Goal: Task Accomplishment & Management: Complete application form

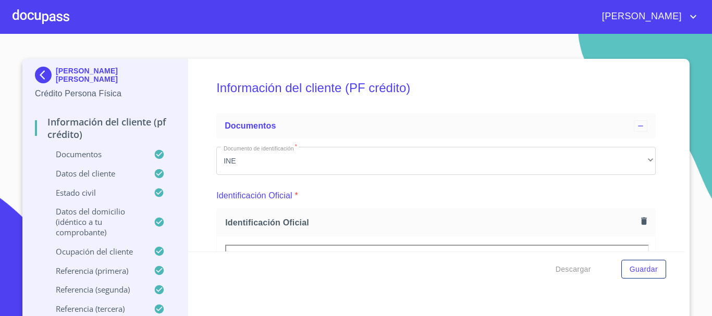
click at [13, 13] on div at bounding box center [41, 16] width 57 height 33
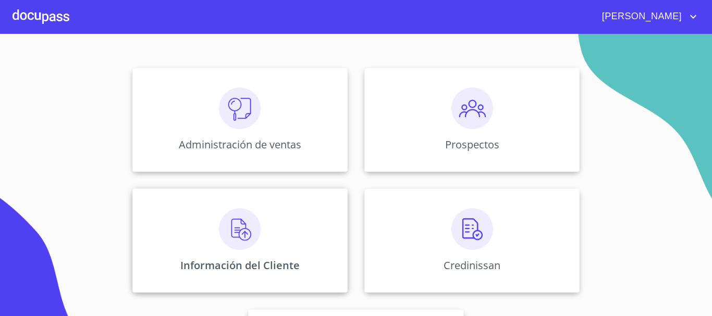
scroll to position [104, 0]
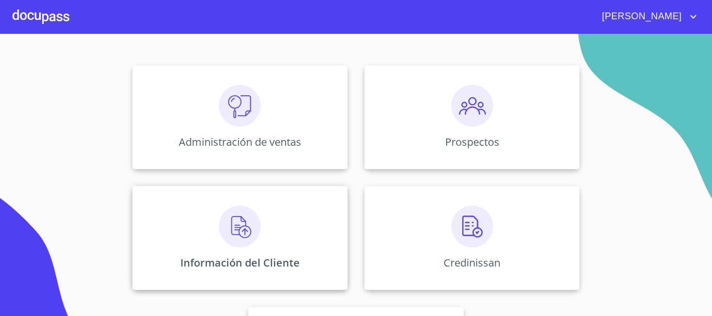
click at [231, 251] on div "Información del Cliente" at bounding box center [239, 238] width 215 height 104
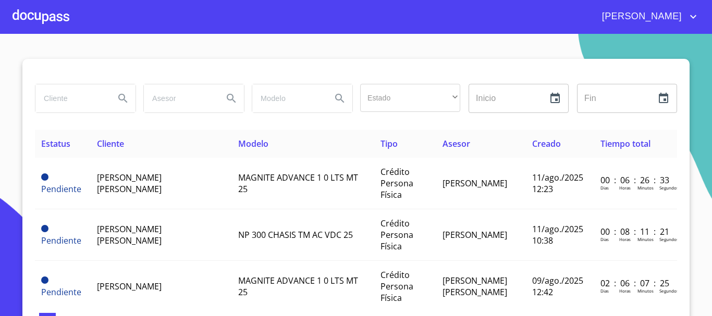
click at [71, 101] on input "search" at bounding box center [70, 98] width 71 height 28
type input "[PERSON_NAME]"
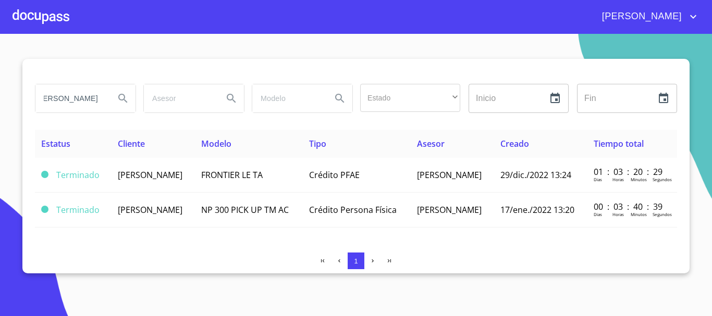
click at [51, 15] on div at bounding box center [41, 16] width 57 height 33
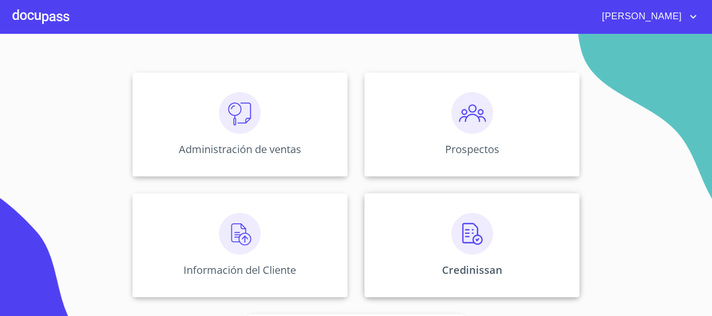
scroll to position [156, 0]
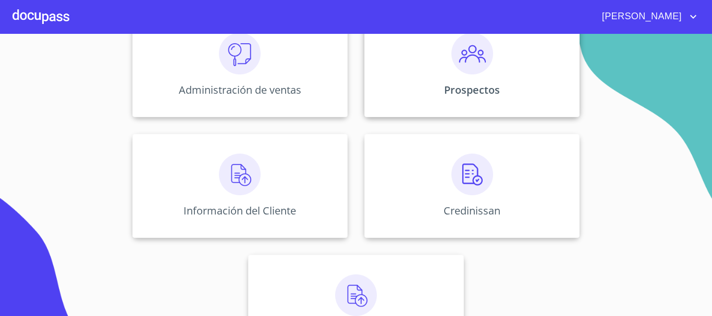
click at [468, 80] on div "Prospectos" at bounding box center [471, 65] width 215 height 104
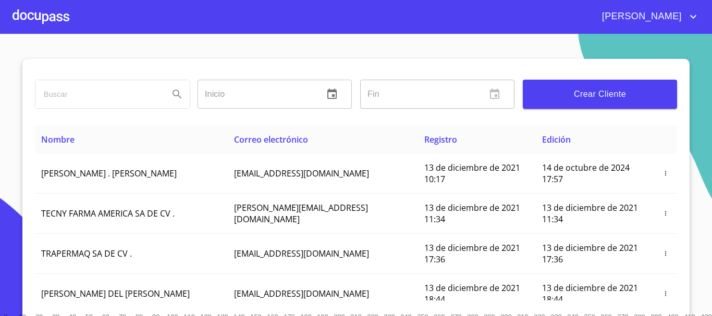
click at [80, 97] on input "search" at bounding box center [97, 94] width 125 height 28
type input "[PERSON_NAME]"
click at [175, 95] on icon "Search" at bounding box center [176, 94] width 9 height 9
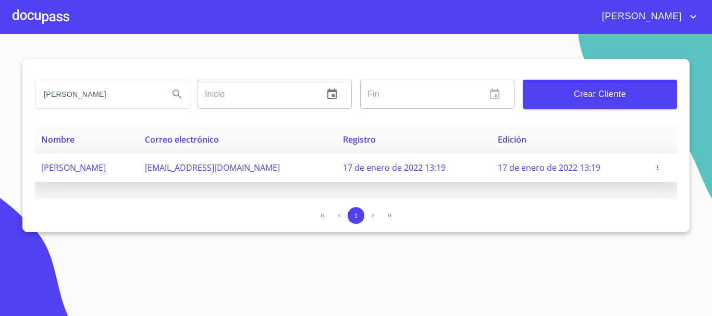
click at [658, 168] on icon "button" at bounding box center [657, 167] width 7 height 7
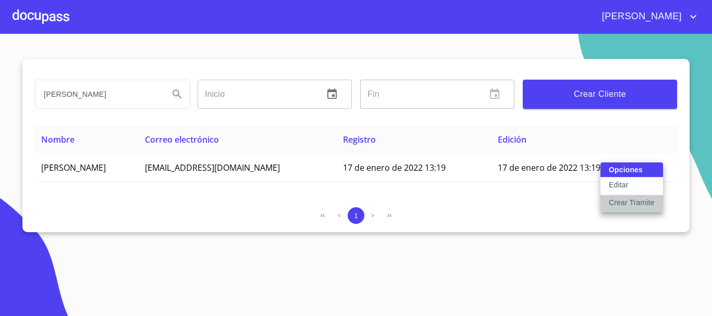
click at [644, 201] on p "Crear Tramite" at bounding box center [631, 202] width 46 height 10
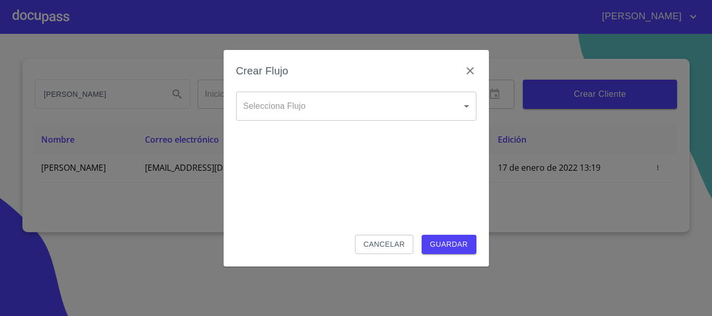
click at [304, 110] on body "[PERSON_NAME] [PERSON_NAME] Inicio ​ Fin ​ Crear Cliente Nombre Correo electrón…" at bounding box center [356, 158] width 712 height 316
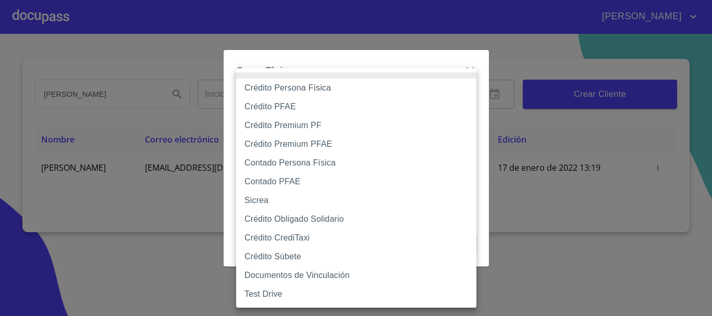
click at [290, 111] on li "Crédito PFAE" at bounding box center [356, 106] width 240 height 19
type input "61b0f1389b8c202ad55b5ebc"
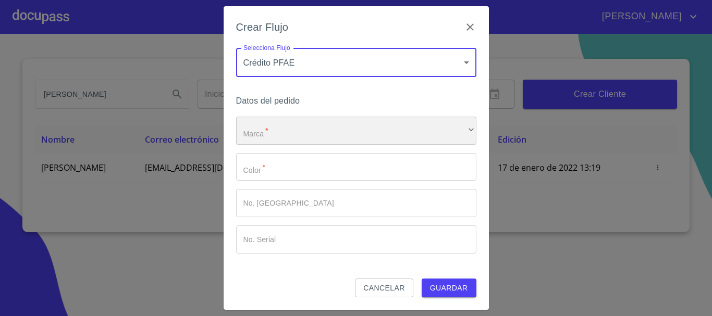
click at [293, 135] on div "​" at bounding box center [356, 131] width 240 height 28
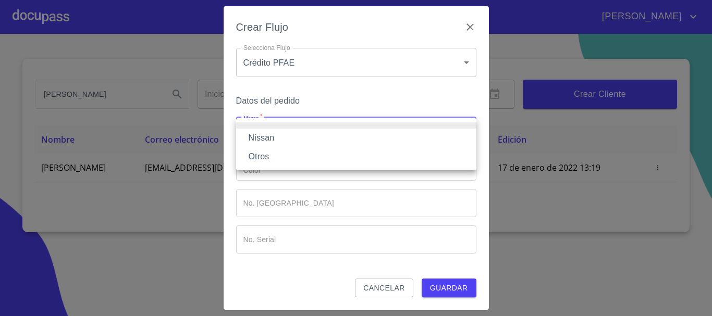
click at [289, 140] on li "Nissan" at bounding box center [356, 138] width 240 height 19
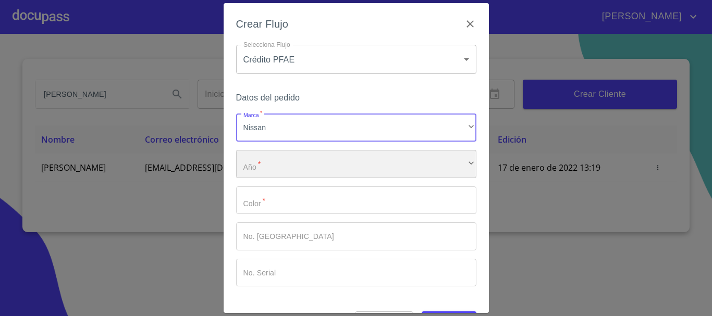
click at [266, 168] on div "​" at bounding box center [356, 164] width 240 height 28
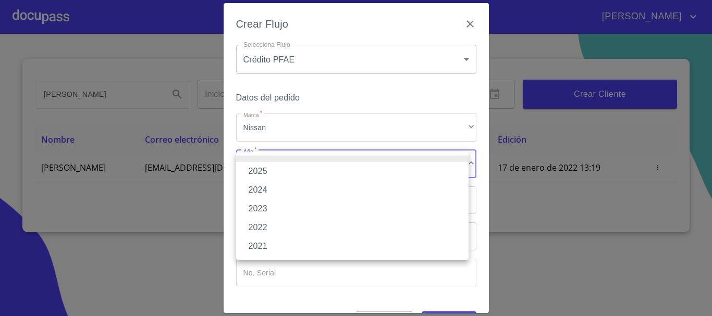
click at [266, 170] on li "2025" at bounding box center [352, 171] width 232 height 19
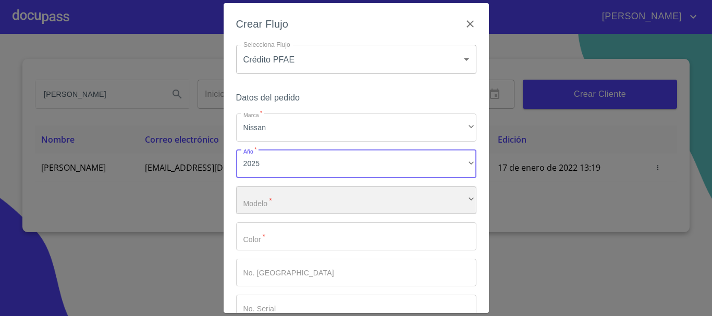
click at [269, 193] on div "​" at bounding box center [356, 200] width 240 height 28
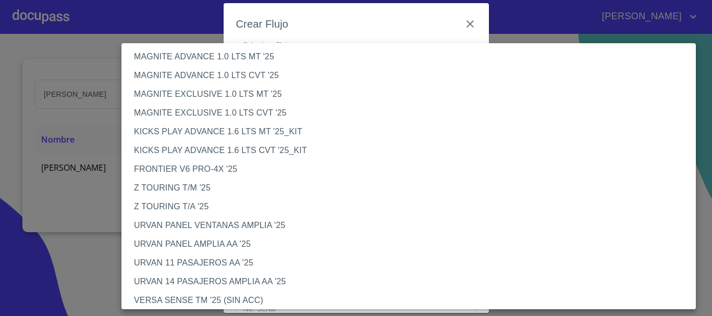
scroll to position [52, 0]
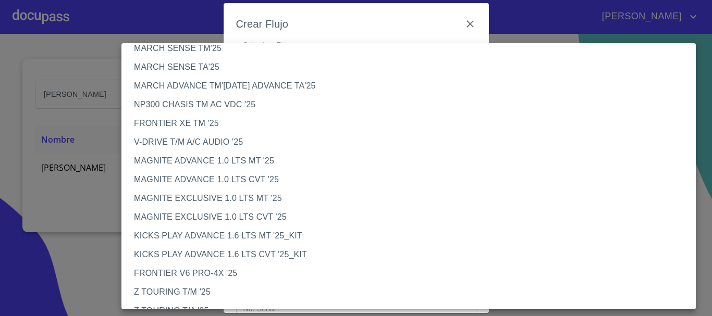
click at [213, 121] on li "FRONTIER XE TM '25" at bounding box center [412, 123] width 582 height 19
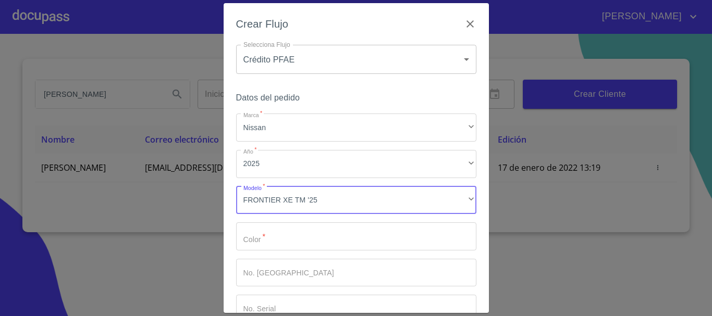
click at [276, 243] on input "Marca   *" at bounding box center [356, 236] width 240 height 28
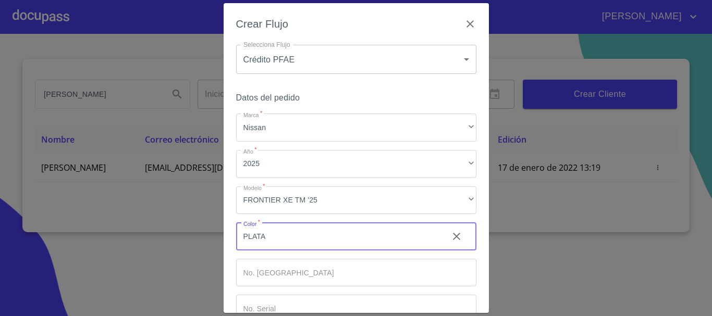
type input "PLATA"
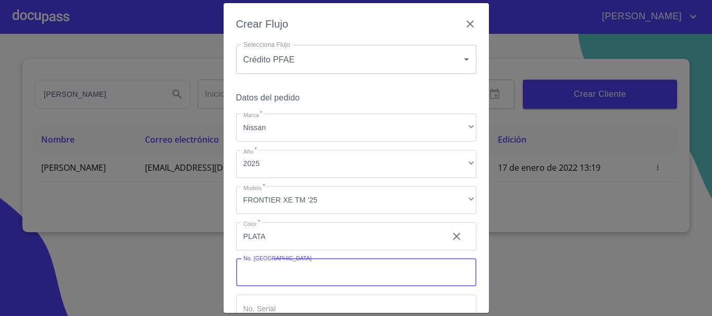
scroll to position [67, 0]
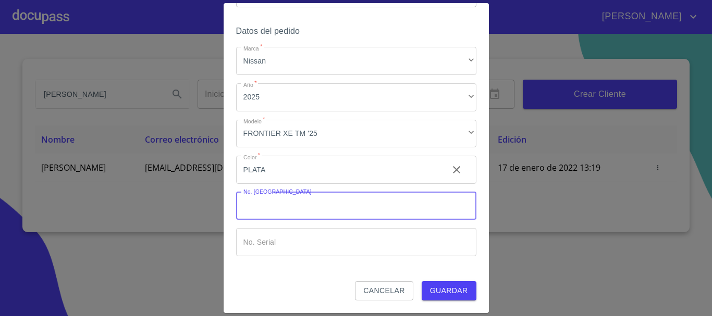
click at [426, 300] on button "Guardar" at bounding box center [448, 290] width 55 height 19
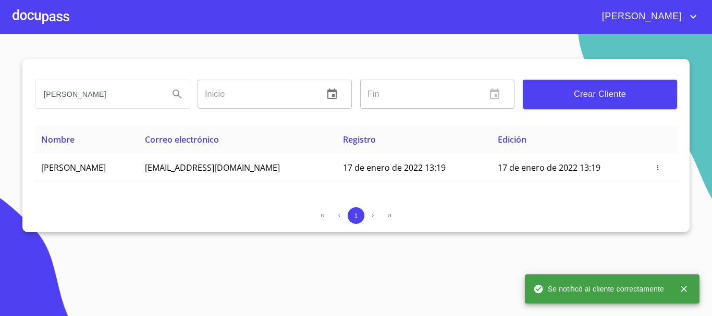
click at [39, 17] on div at bounding box center [41, 16] width 57 height 33
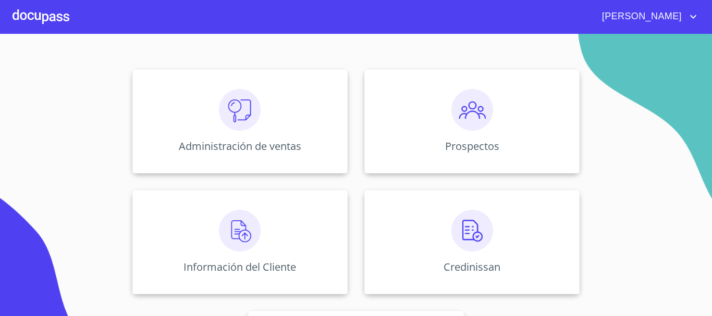
scroll to position [156, 0]
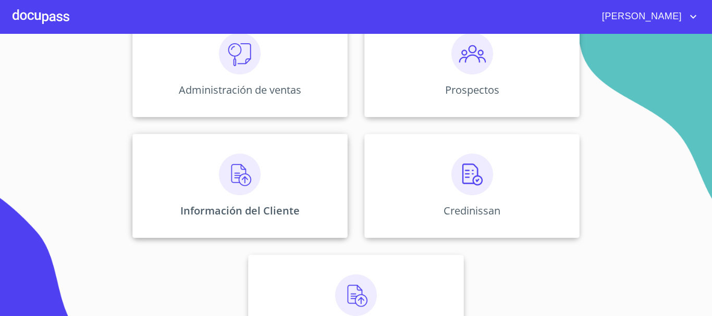
click at [196, 159] on div "Información del Cliente" at bounding box center [239, 186] width 215 height 104
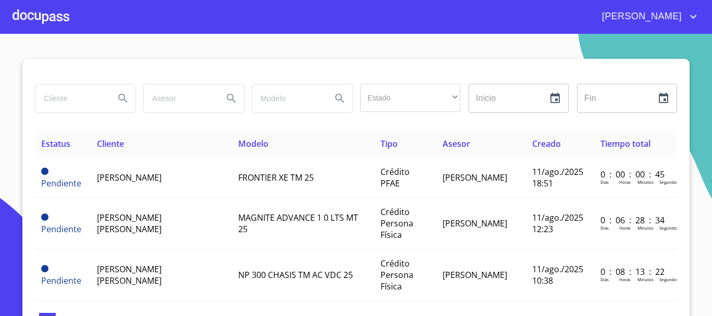
click at [49, 105] on input "search" at bounding box center [70, 98] width 71 height 28
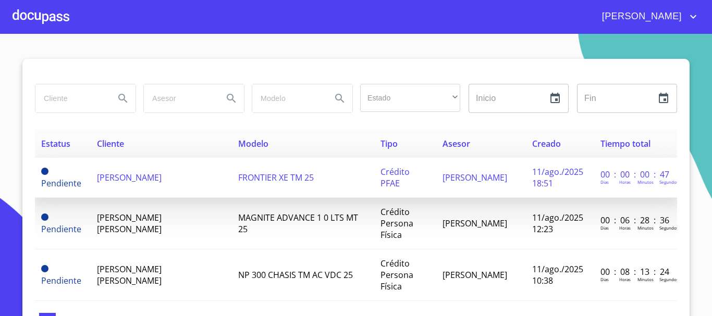
click at [117, 180] on span "[PERSON_NAME]" at bounding box center [129, 177] width 65 height 11
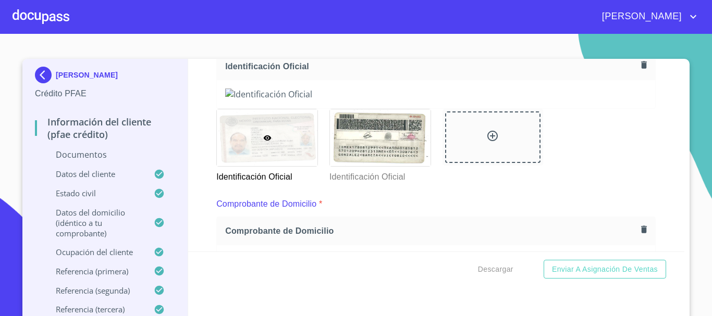
scroll to position [104, 0]
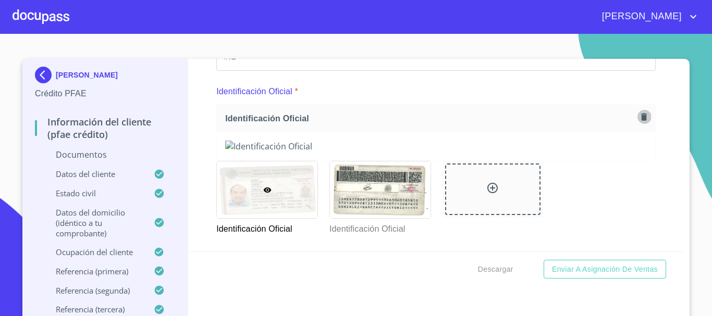
click at [639, 120] on icon "button" at bounding box center [644, 117] width 10 height 10
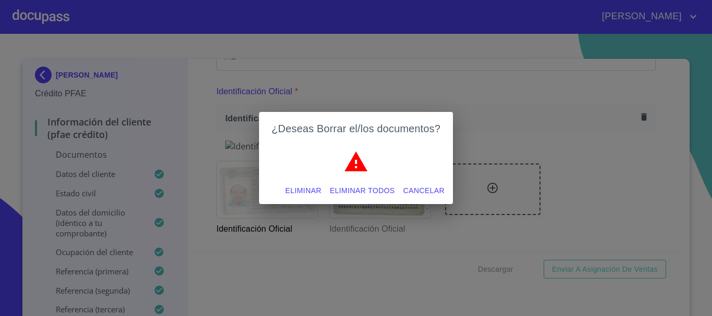
click at [304, 190] on span "Eliminar" at bounding box center [303, 190] width 36 height 13
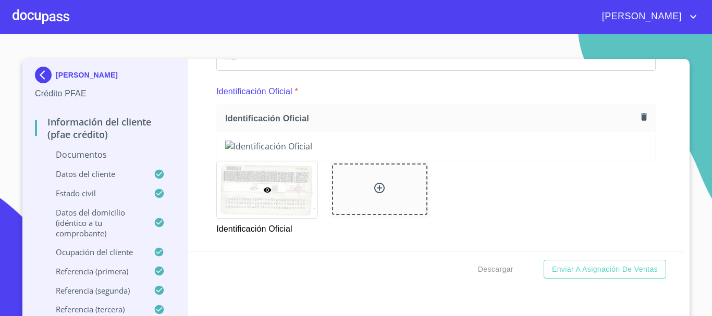
click at [641, 119] on icon "button" at bounding box center [644, 116] width 6 height 7
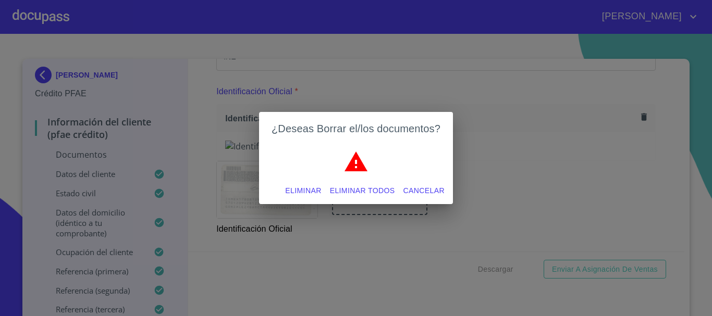
click at [307, 193] on span "Eliminar" at bounding box center [303, 190] width 36 height 13
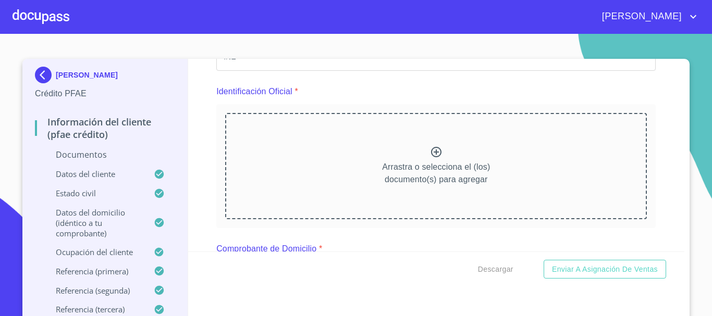
click at [431, 152] on icon at bounding box center [436, 152] width 13 height 13
click at [430, 151] on icon at bounding box center [436, 152] width 13 height 13
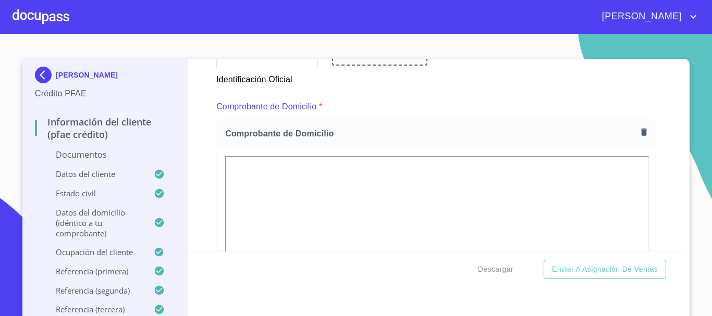
scroll to position [521, 0]
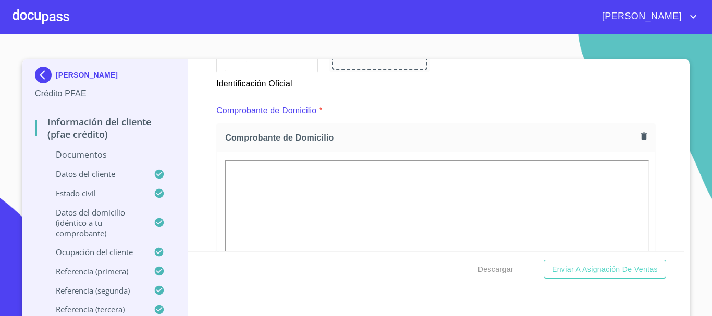
click at [641, 139] on icon "button" at bounding box center [644, 136] width 6 height 7
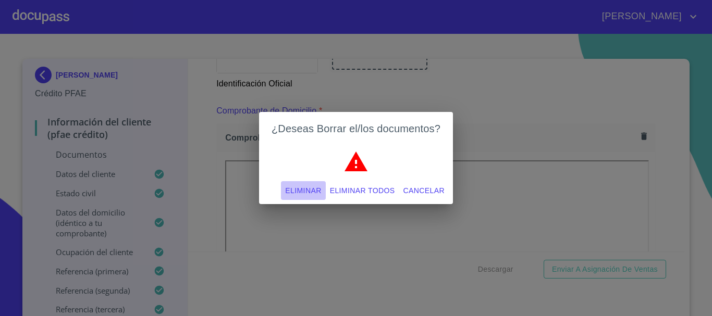
click at [305, 194] on span "Eliminar" at bounding box center [303, 190] width 36 height 13
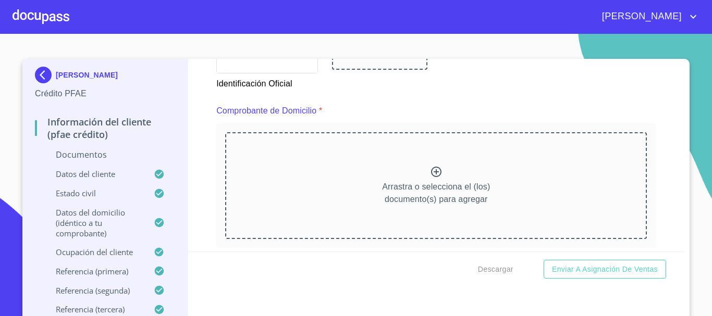
click at [430, 170] on icon at bounding box center [436, 172] width 13 height 13
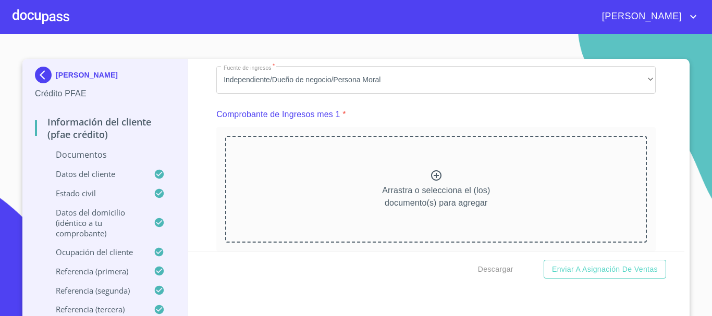
scroll to position [1042, 0]
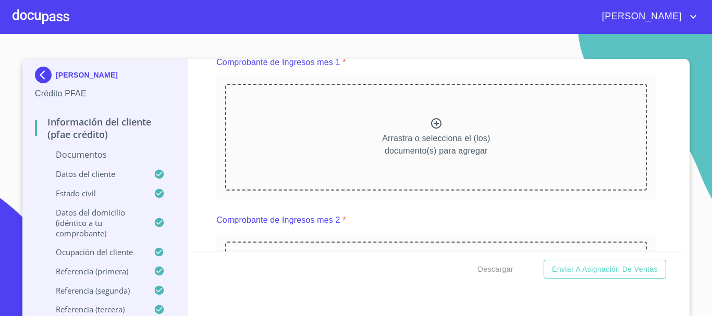
click at [431, 129] on icon at bounding box center [436, 123] width 10 height 10
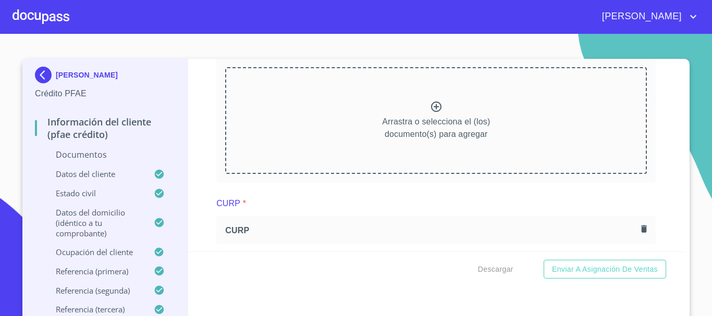
scroll to position [1459, 0]
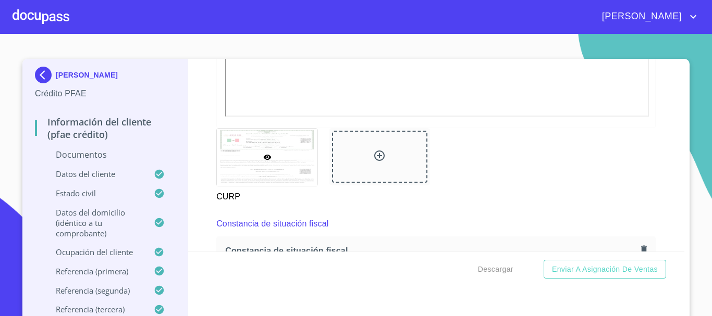
scroll to position [1875, 0]
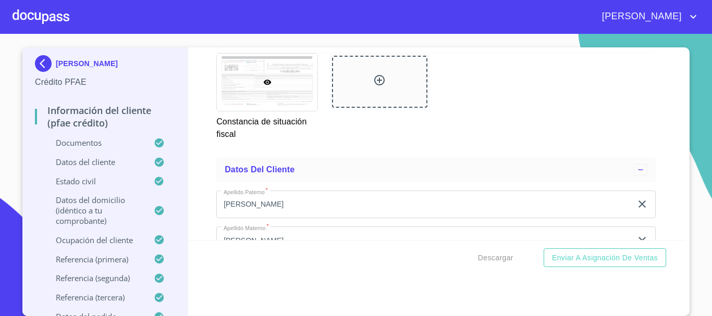
scroll to position [2396, 0]
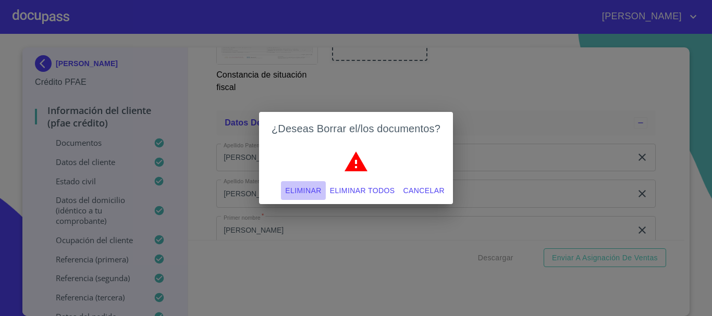
click at [301, 191] on span "Eliminar" at bounding box center [303, 190] width 36 height 13
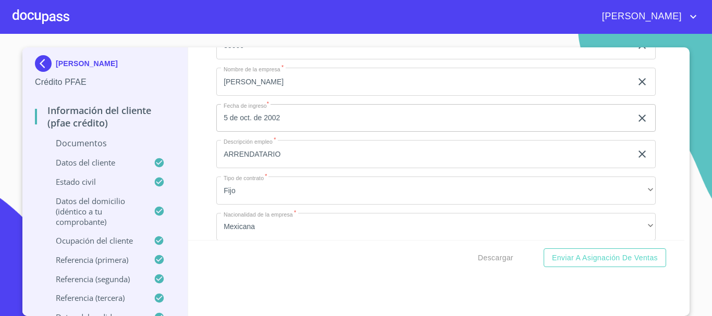
scroll to position [3282, 0]
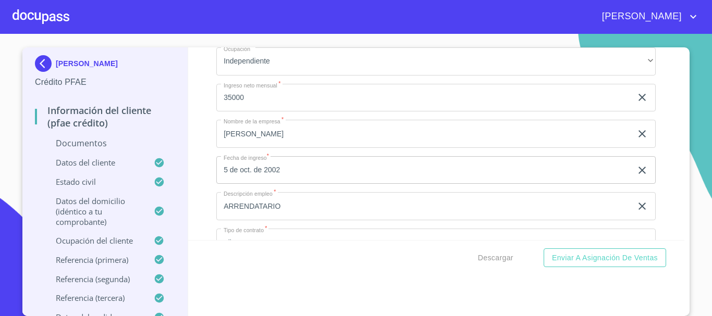
drag, startPoint x: 221, startPoint y: 96, endPoint x: 303, endPoint y: 99, distance: 81.8
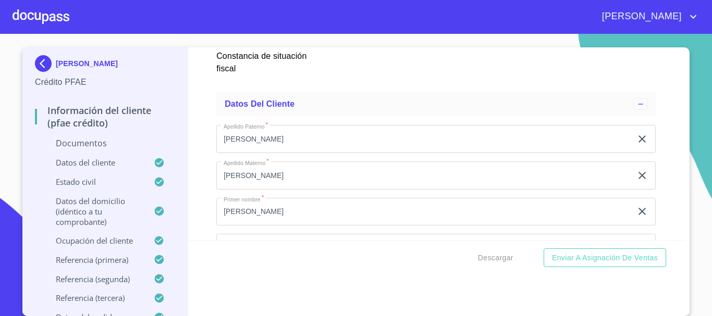
scroll to position [2292, 0]
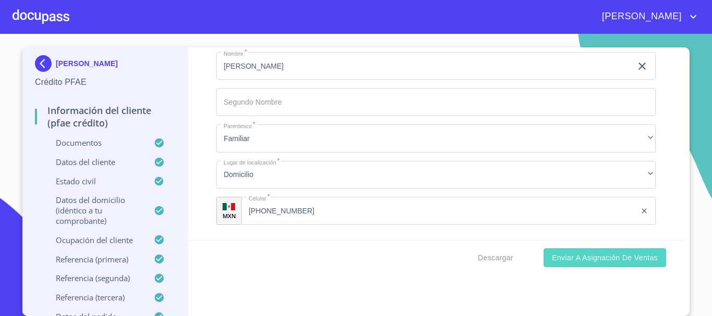
scroll to position [5157, 0]
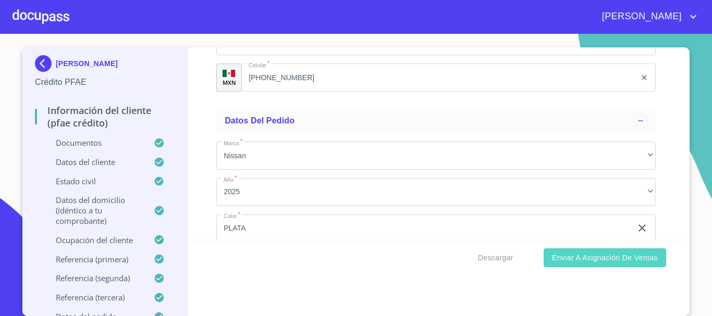
click at [546, 261] on button "Enviar a Asignación de Ventas" at bounding box center [604, 257] width 122 height 19
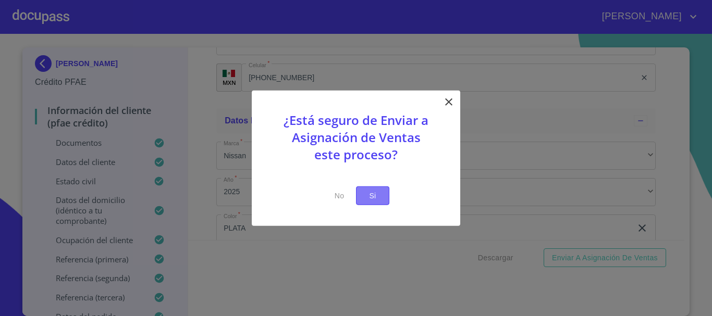
click at [368, 194] on span "Si" at bounding box center [372, 195] width 17 height 13
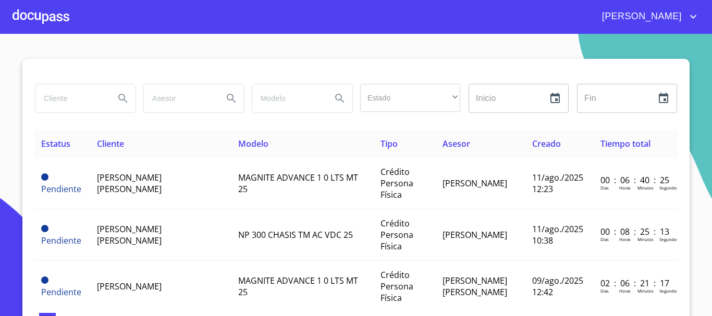
click at [30, 18] on div at bounding box center [41, 16] width 57 height 33
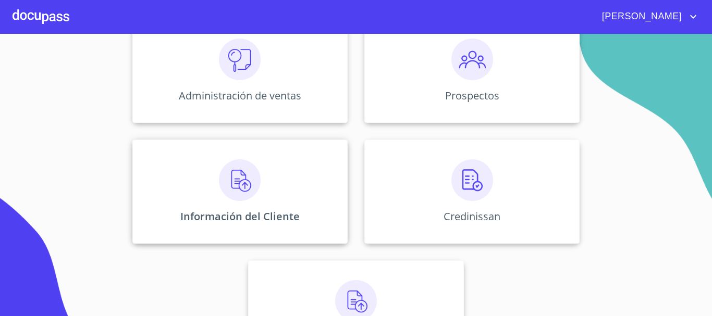
scroll to position [156, 0]
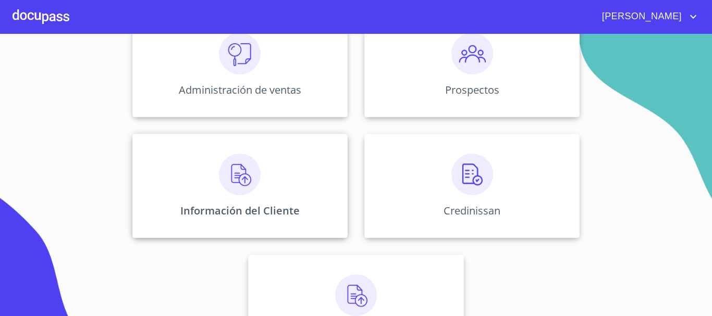
click at [239, 193] on img at bounding box center [240, 175] width 42 height 42
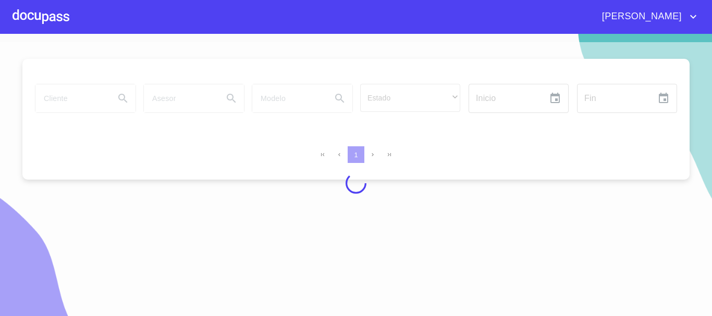
click at [114, 183] on div at bounding box center [356, 183] width 712 height 282
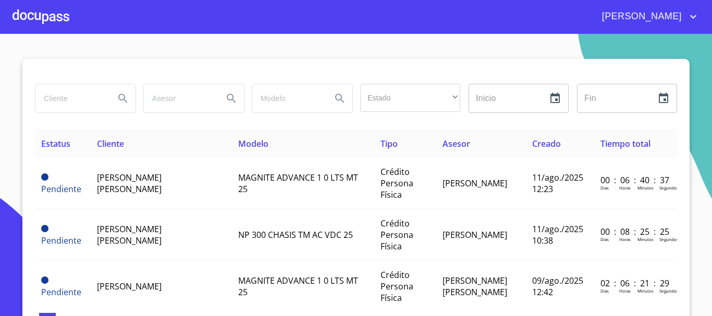
click at [72, 101] on input "search" at bounding box center [70, 98] width 71 height 28
type input "[PERSON_NAME]"
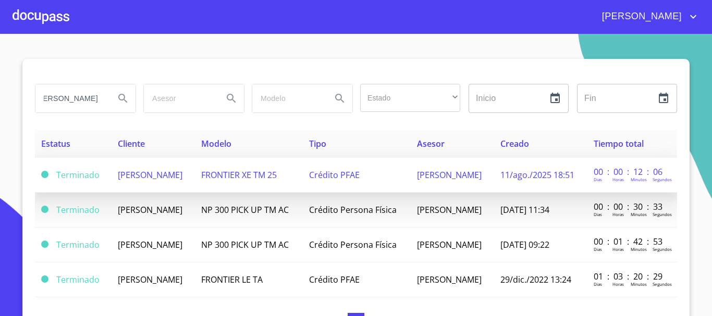
scroll to position [0, 0]
click at [163, 174] on span "[PERSON_NAME]" at bounding box center [150, 174] width 65 height 11
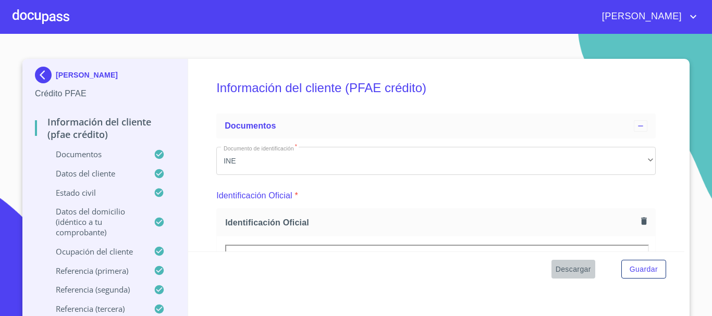
click at [570, 271] on span "Descargar" at bounding box center [572, 269] width 35 height 13
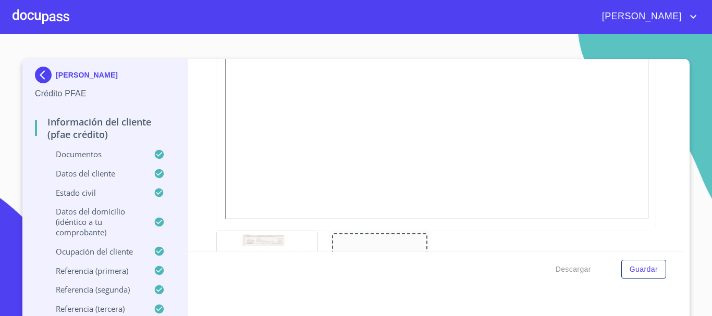
scroll to position [172, 0]
